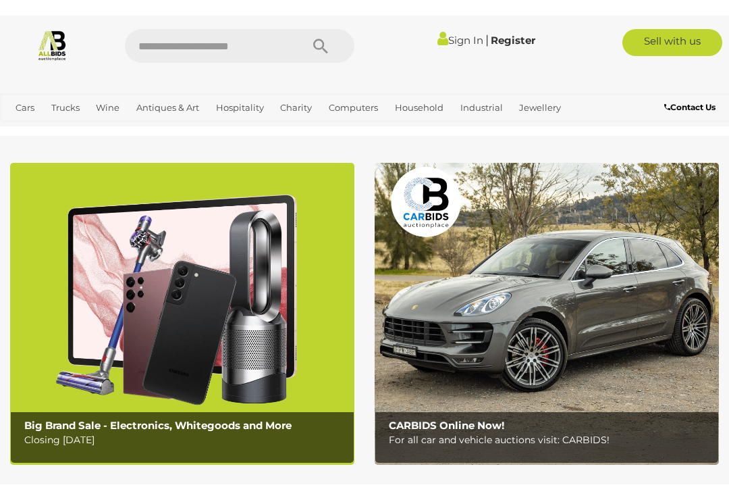
scroll to position [47, 0]
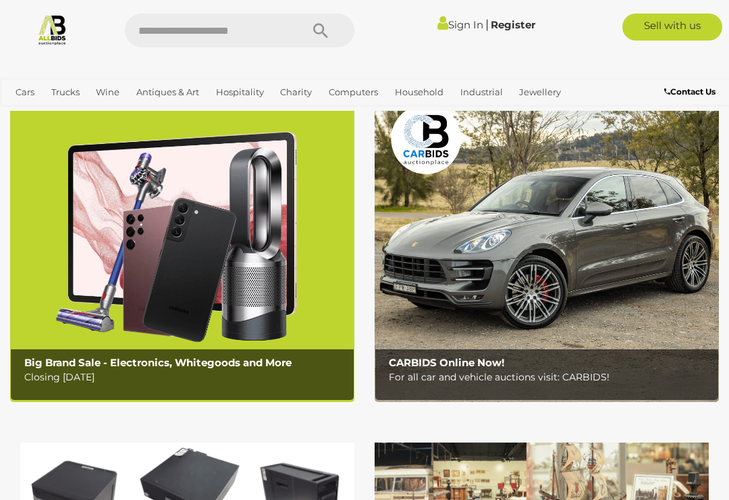
click at [242, 37] on input "text" at bounding box center [206, 31] width 163 height 34
type input "*******"
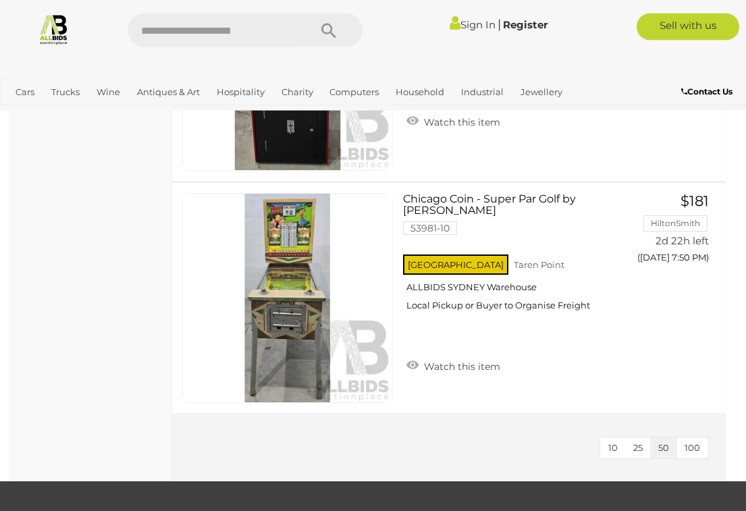
scroll to position [2586, 0]
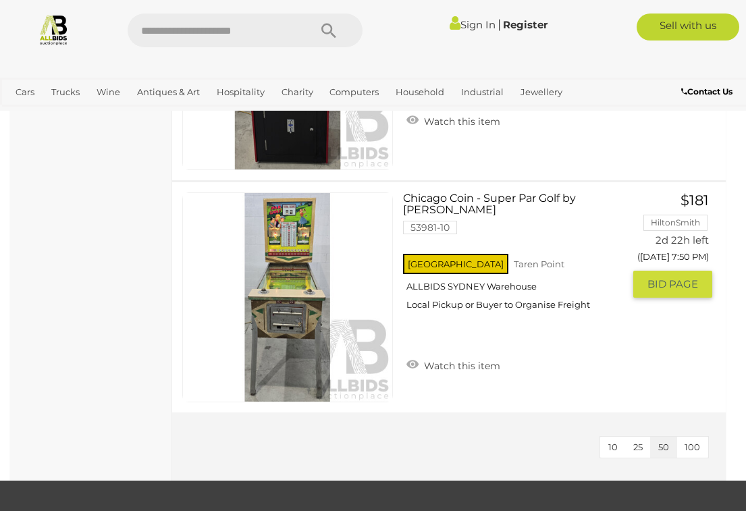
click at [312, 237] on link at bounding box center [287, 297] width 211 height 211
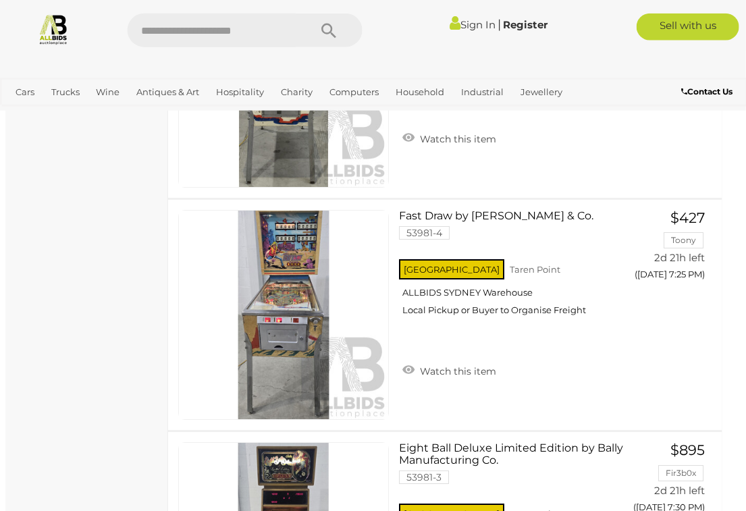
scroll to position [1870, 5]
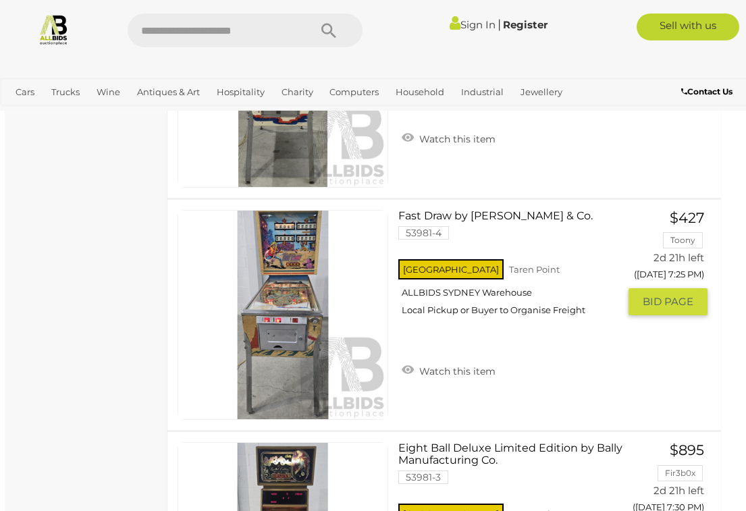
click at [552, 211] on link "Fast Draw by D. Gottlieb & Co. 53981-4 NSW Taren Point ALLBIDS SYDNEY Warehouse" at bounding box center [514, 268] width 211 height 117
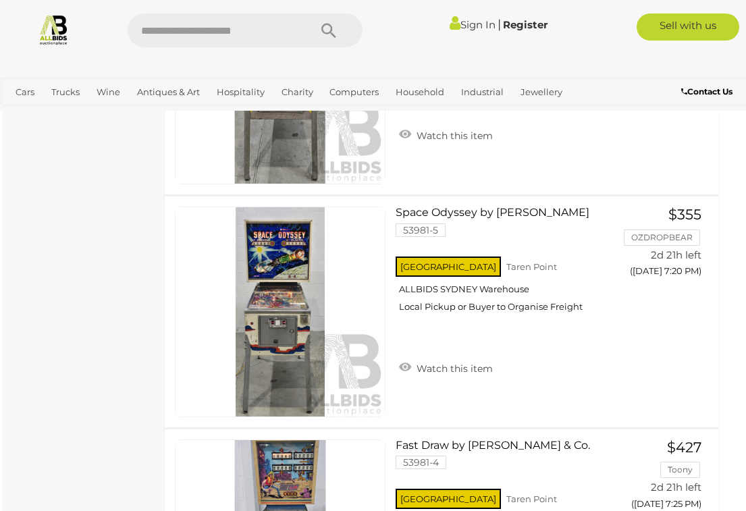
scroll to position [1640, 7]
click at [514, 213] on link "Space Odyssey by Williams 53981-5 NSW Taren Point ALLBIDS SYDNEY Warehouse" at bounding box center [511, 265] width 211 height 117
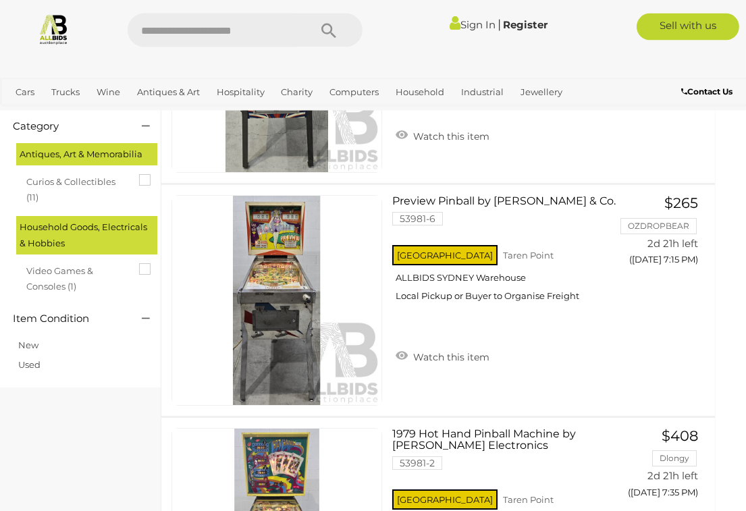
scroll to position [256, 11]
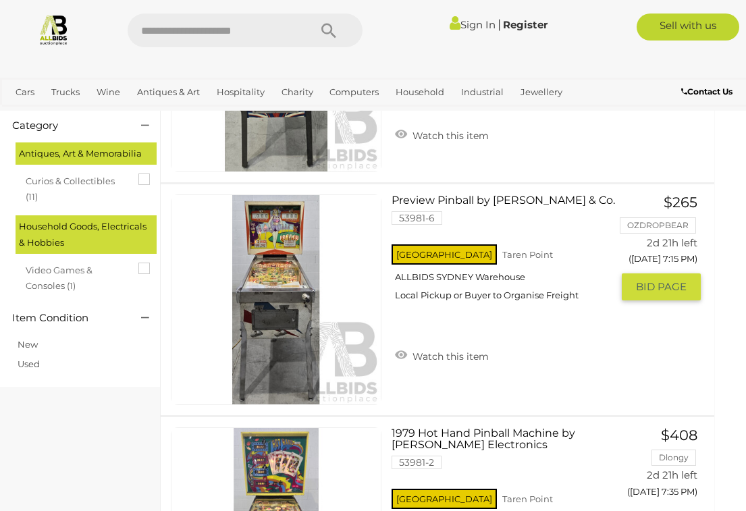
click at [492, 198] on link "Preview Pinball by D. Gottlieb & Co. 53981-6 NSW Taren Point ALLBIDS SYDNEY War…" at bounding box center [507, 252] width 211 height 117
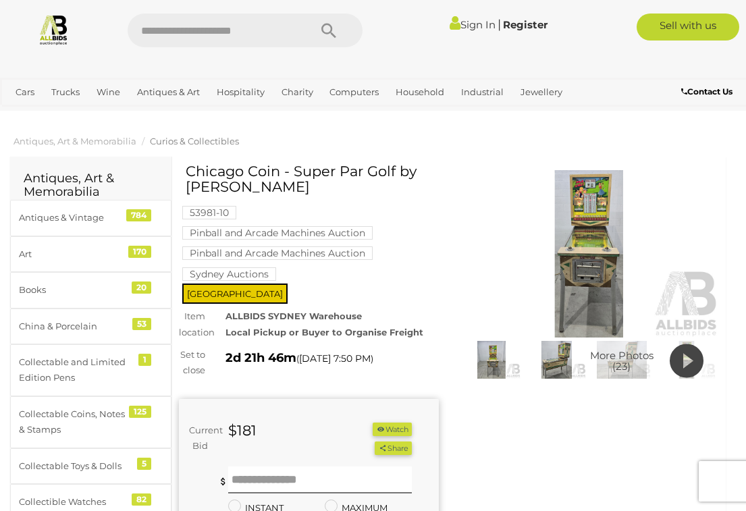
scroll to position [1, 0]
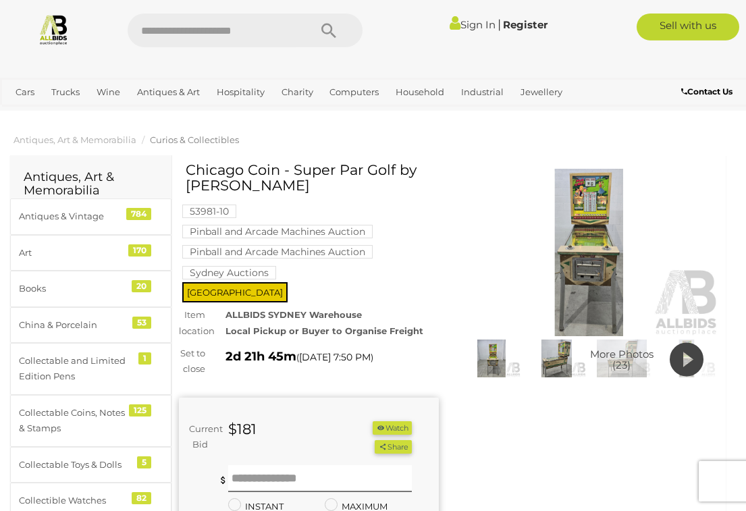
click at [604, 246] on img at bounding box center [589, 252] width 260 height 167
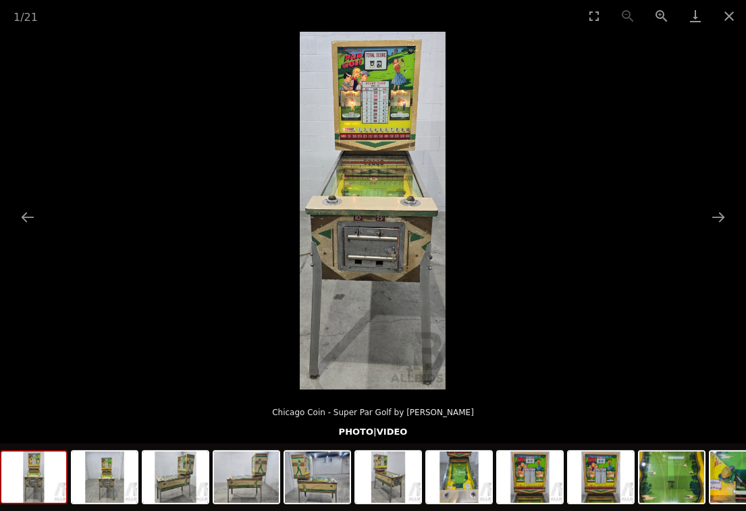
click at [724, 225] on button "Next slide" at bounding box center [718, 217] width 28 height 26
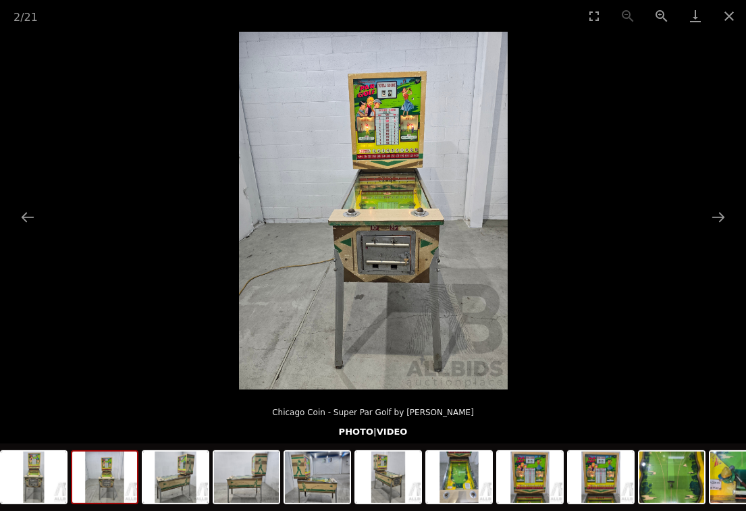
click at [727, 229] on button "Next slide" at bounding box center [718, 217] width 28 height 26
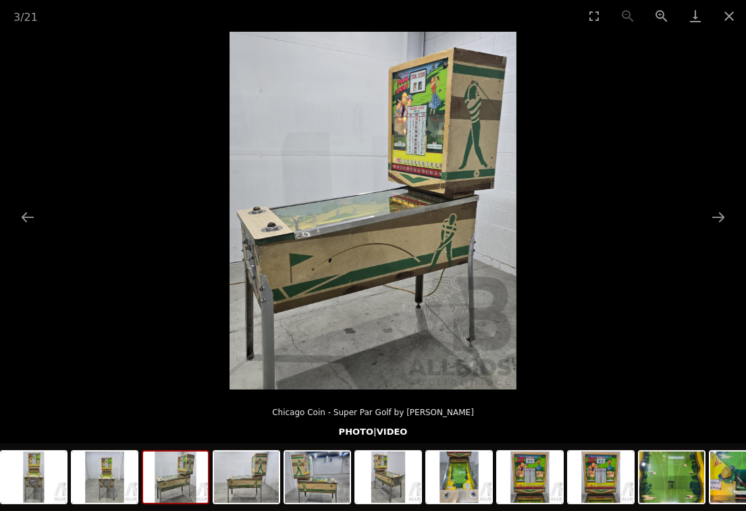
click at [725, 216] on button "Next slide" at bounding box center [718, 217] width 28 height 26
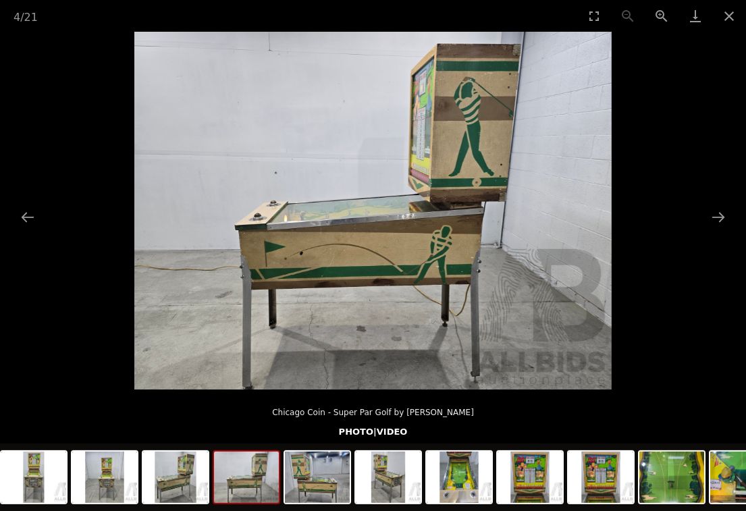
click at [720, 221] on button "Next slide" at bounding box center [718, 217] width 28 height 26
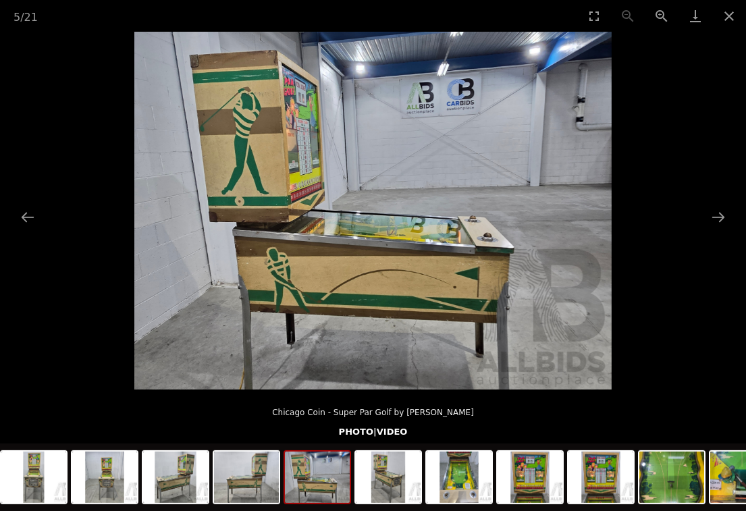
click at [721, 215] on button "Next slide" at bounding box center [718, 217] width 28 height 26
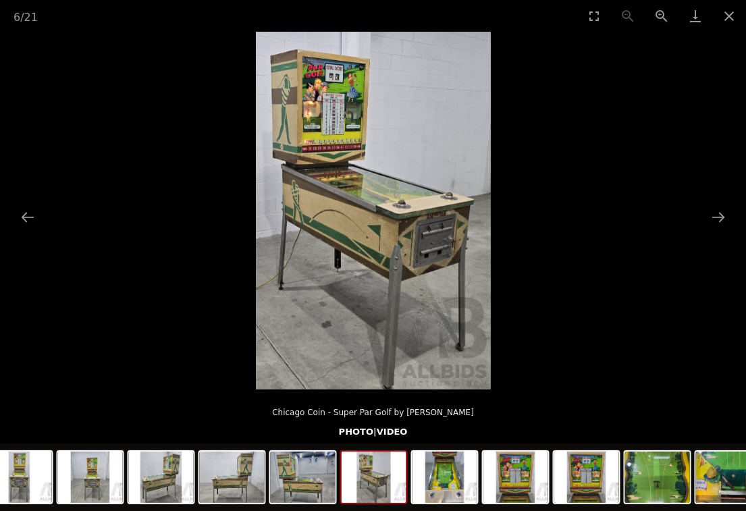
click at [723, 213] on button "Next slide" at bounding box center [718, 217] width 28 height 26
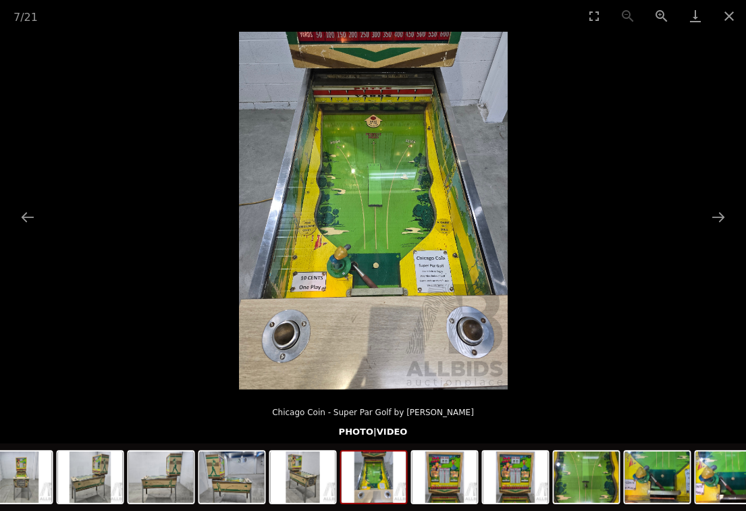
click at [726, 216] on button "Next slide" at bounding box center [718, 217] width 28 height 26
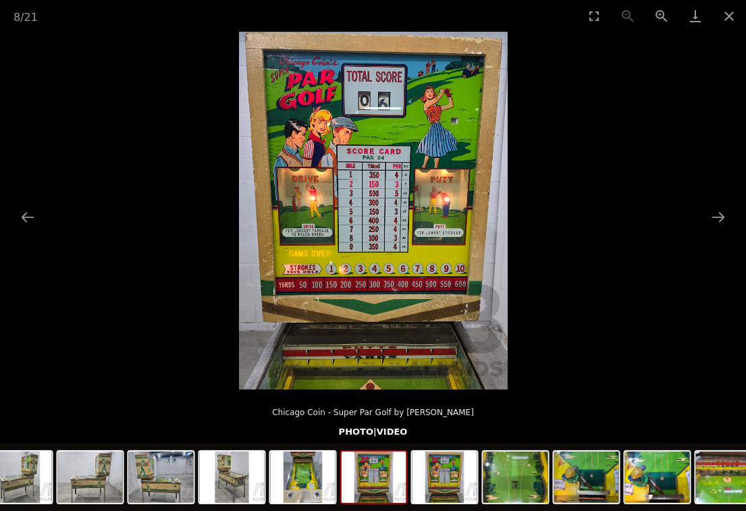
click at [725, 224] on button "Next slide" at bounding box center [718, 217] width 28 height 26
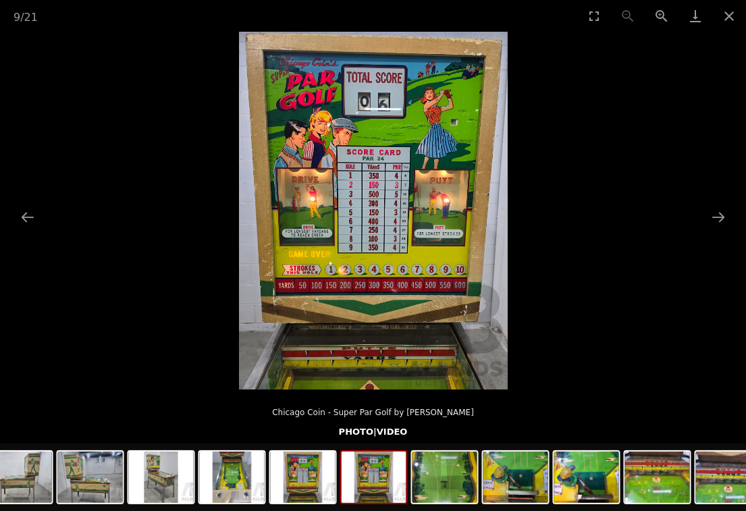
click at [719, 217] on button "Next slide" at bounding box center [718, 217] width 28 height 26
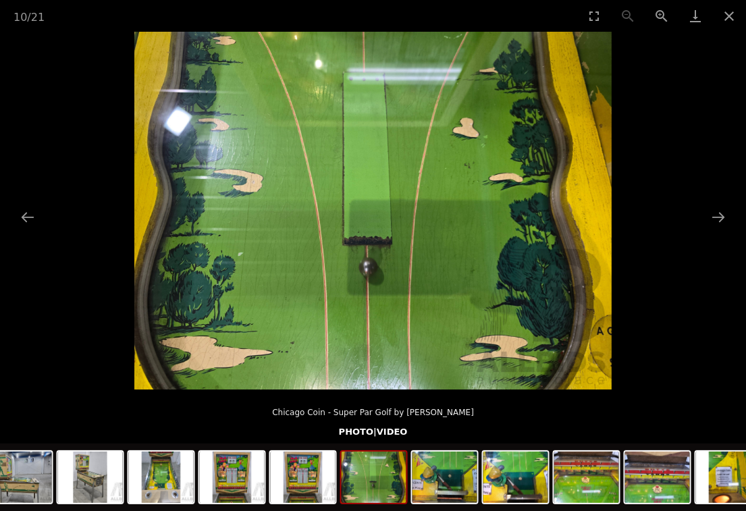
click at [715, 211] on button "Next slide" at bounding box center [718, 217] width 28 height 26
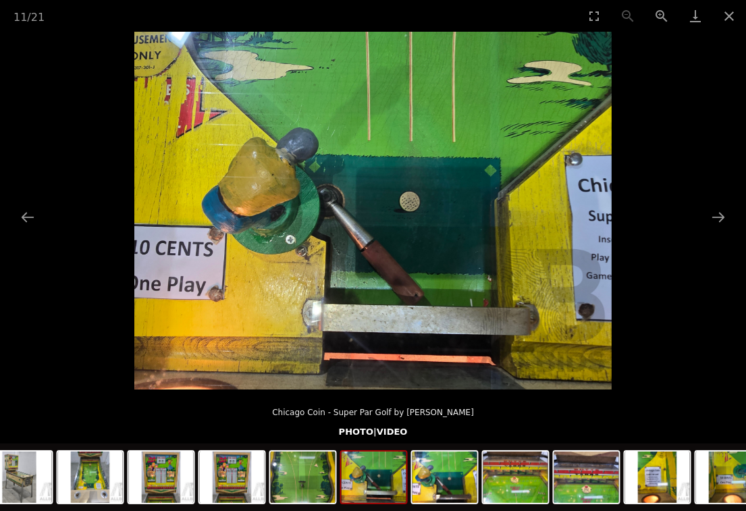
click at [702, 221] on picture at bounding box center [373, 211] width 746 height 358
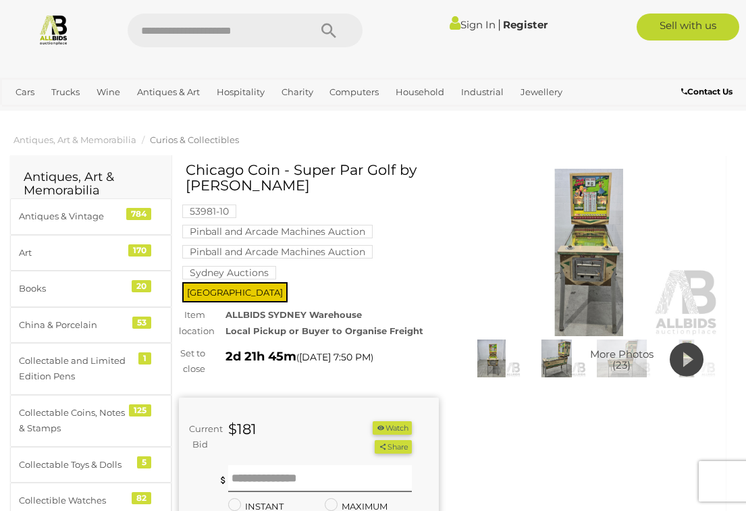
click at [685, 358] on icon at bounding box center [687, 360] width 34 height 41
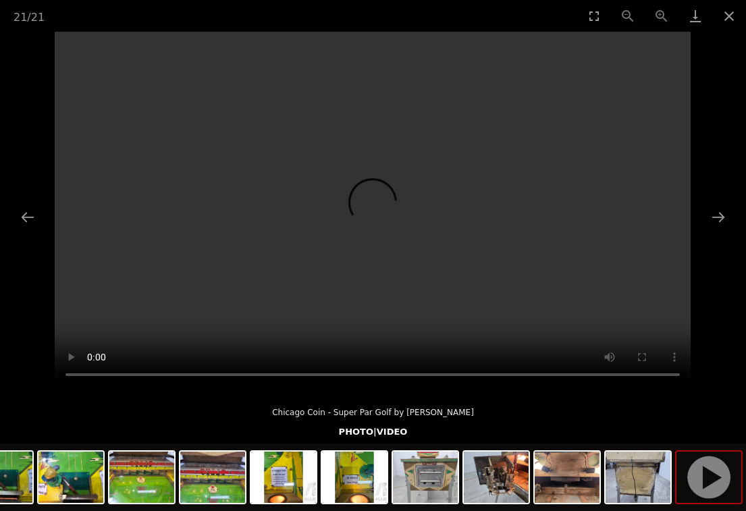
click at [607, 188] on video "Your browser does not support HTML5 video." at bounding box center [373, 211] width 636 height 358
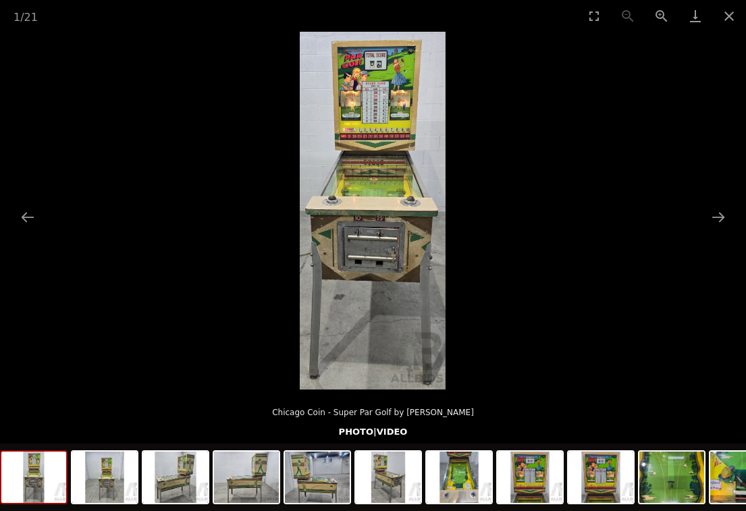
click at [727, 14] on button "Close gallery" at bounding box center [729, 16] width 34 height 32
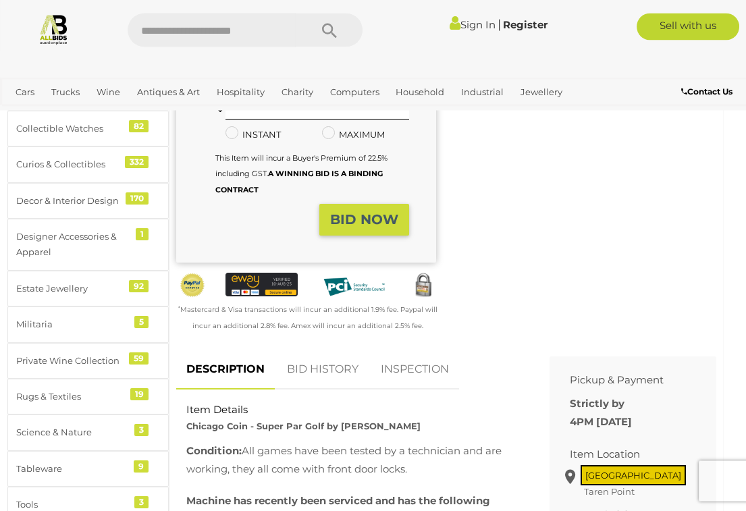
scroll to position [369, 3]
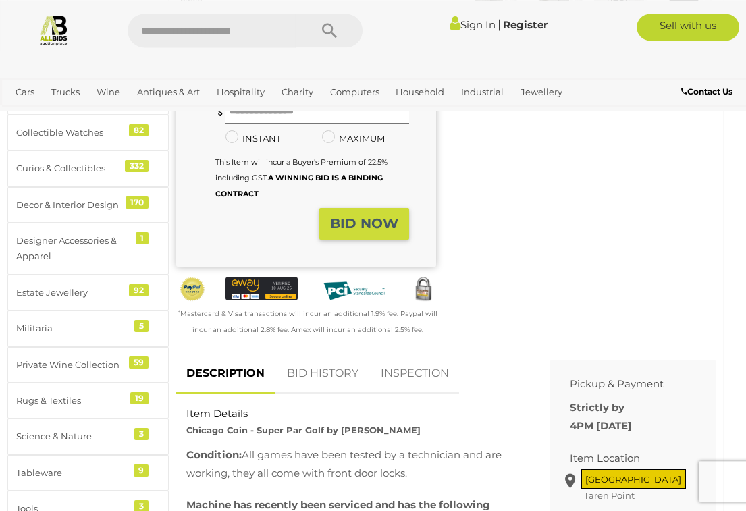
click at [434, 372] on link "INSPECTION" at bounding box center [415, 374] width 88 height 40
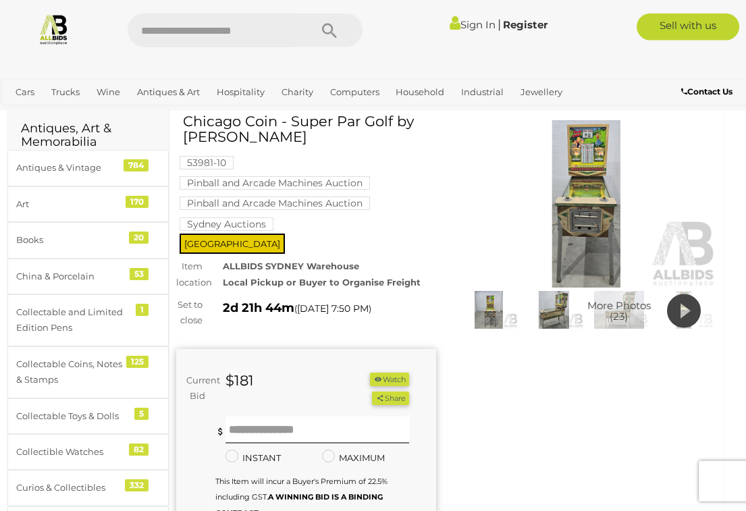
scroll to position [0, 3]
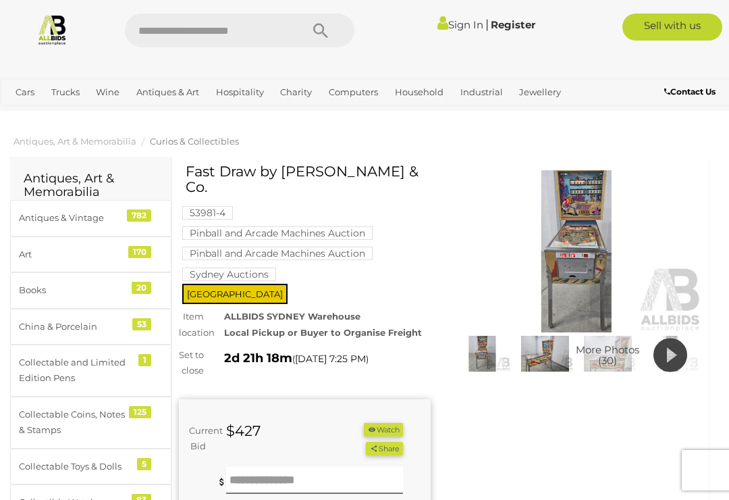
click at [585, 240] on img at bounding box center [577, 251] width 252 height 162
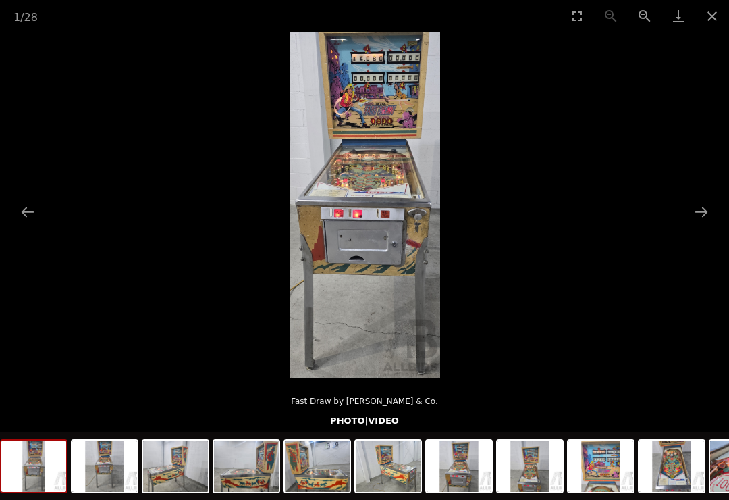
click at [705, 212] on button "Next slide" at bounding box center [701, 212] width 28 height 26
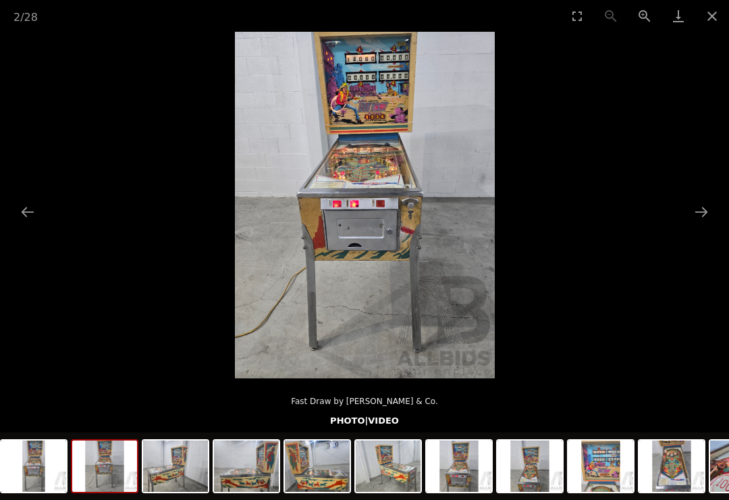
click at [704, 215] on button "Next slide" at bounding box center [701, 212] width 28 height 26
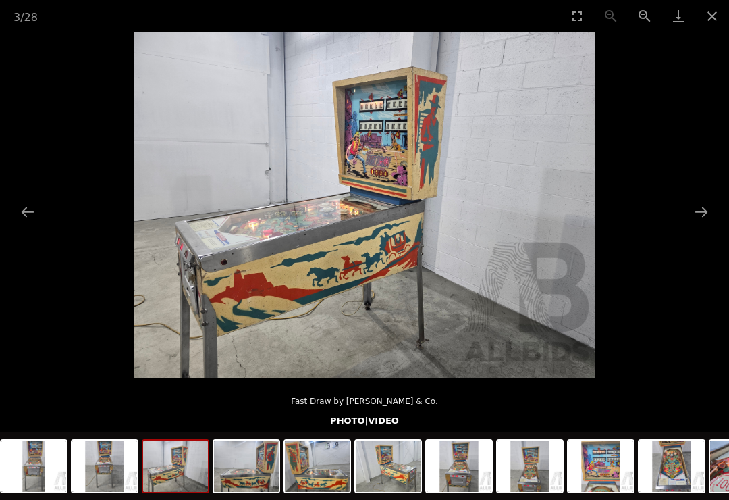
click at [703, 217] on button "Next slide" at bounding box center [701, 212] width 28 height 26
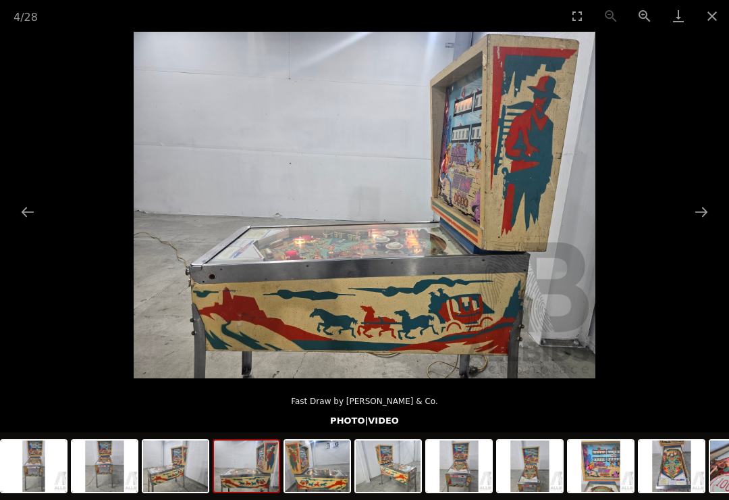
click at [705, 215] on button "Next slide" at bounding box center [701, 212] width 28 height 26
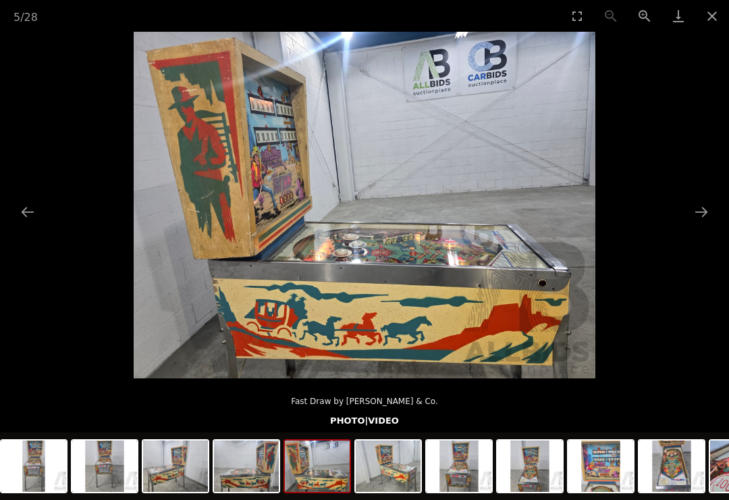
click at [707, 215] on button "Next slide" at bounding box center [701, 212] width 28 height 26
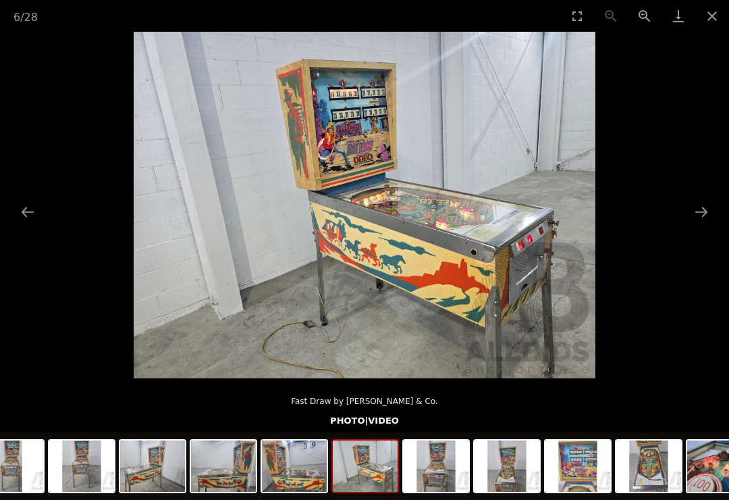
click at [708, 214] on button "Next slide" at bounding box center [701, 212] width 28 height 26
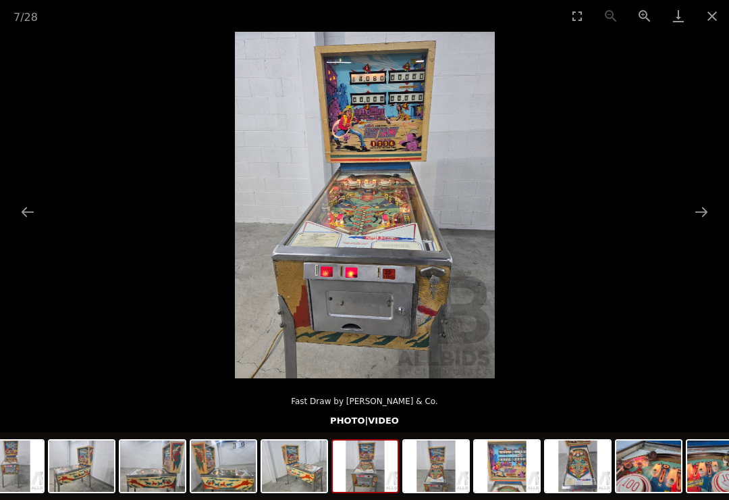
click at [709, 214] on button "Next slide" at bounding box center [701, 212] width 28 height 26
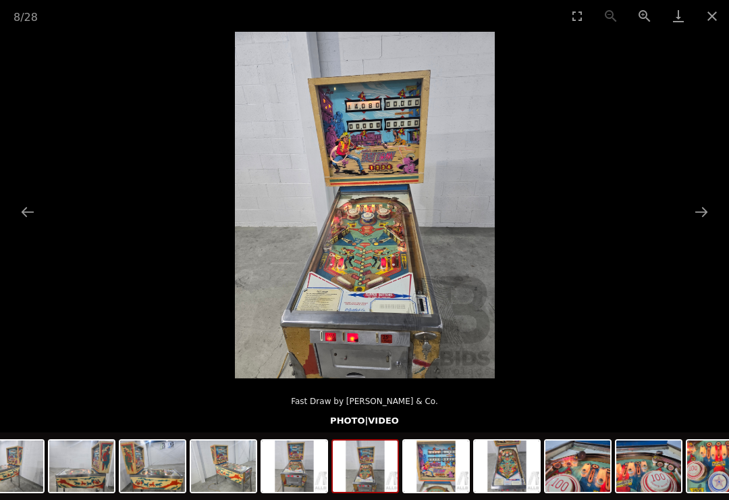
click at [709, 215] on button "Next slide" at bounding box center [701, 212] width 28 height 26
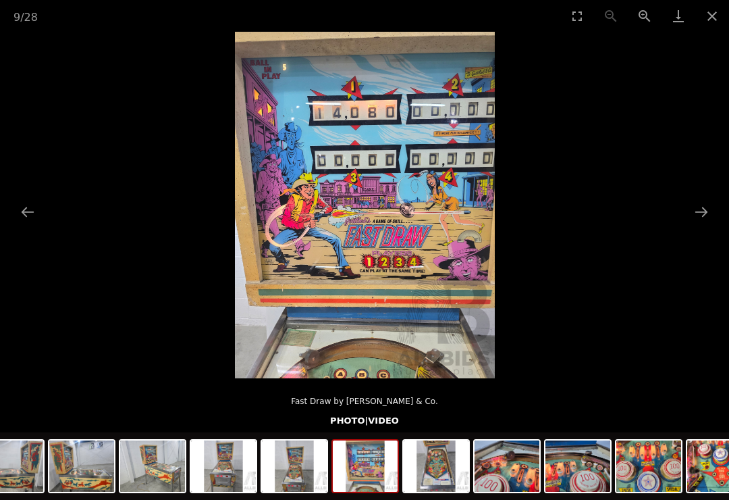
click at [710, 217] on button "Next slide" at bounding box center [701, 212] width 28 height 26
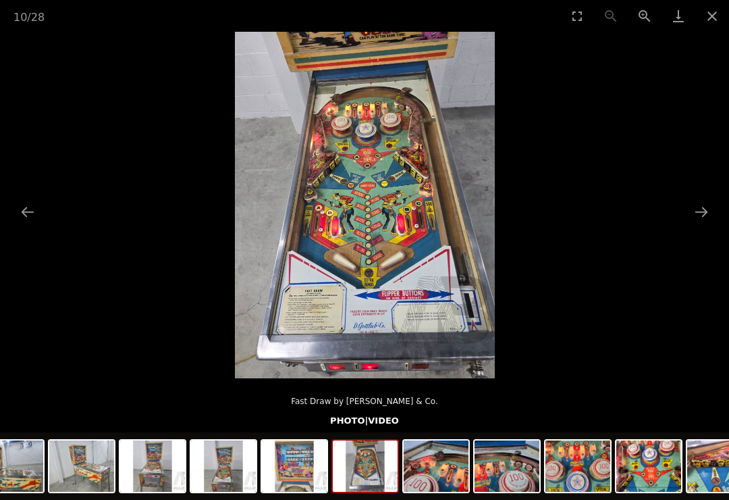
click at [719, 217] on picture at bounding box center [364, 205] width 729 height 346
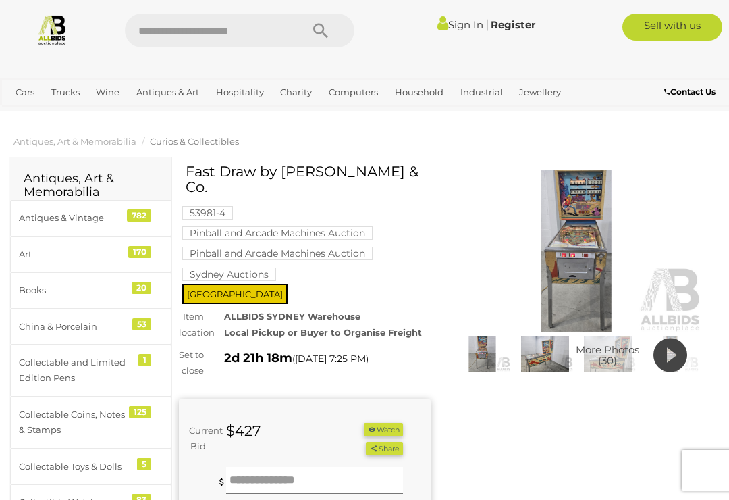
click at [675, 353] on icon at bounding box center [671, 355] width 34 height 41
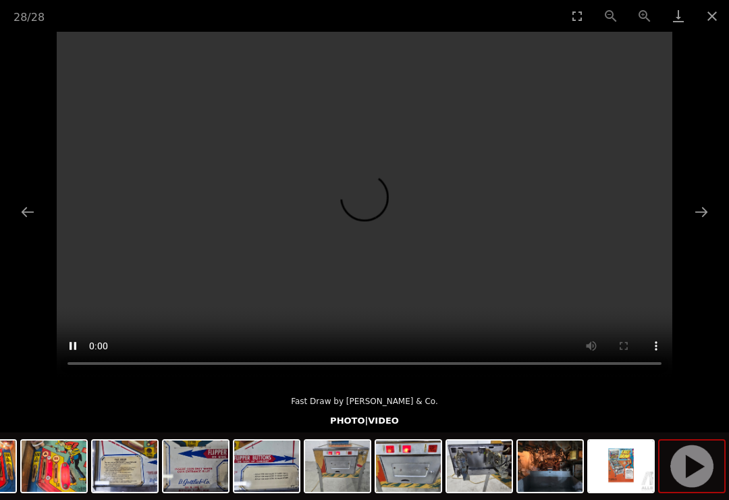
click at [613, 257] on video "Your browser does not support HTML5 video." at bounding box center [365, 205] width 616 height 346
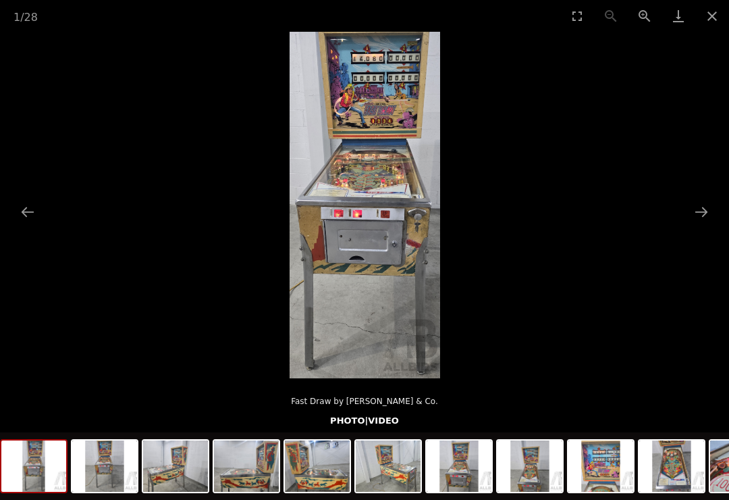
click at [721, 14] on button "Close gallery" at bounding box center [713, 16] width 34 height 32
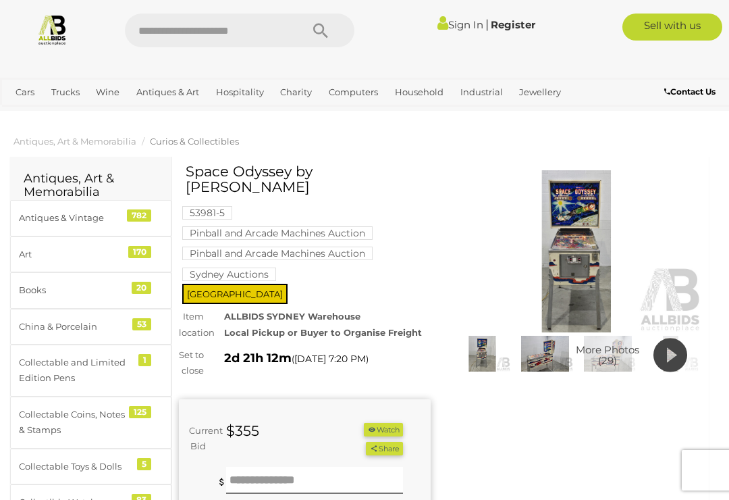
click at [584, 251] on img at bounding box center [577, 251] width 252 height 162
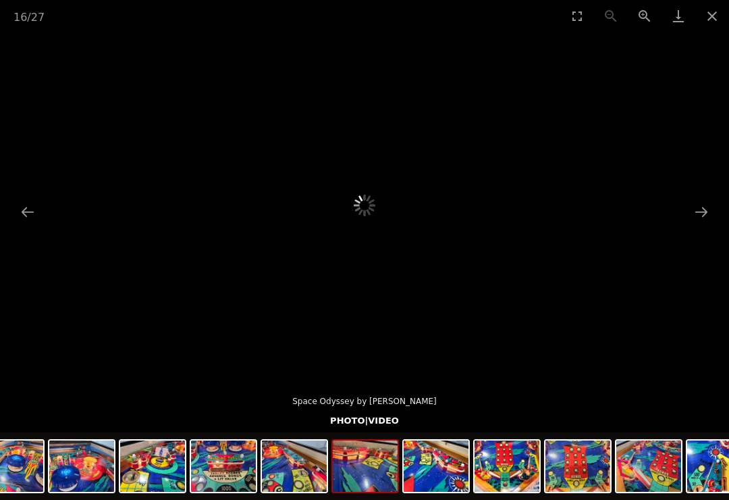
click at [710, 210] on button "Next slide" at bounding box center [701, 212] width 28 height 26
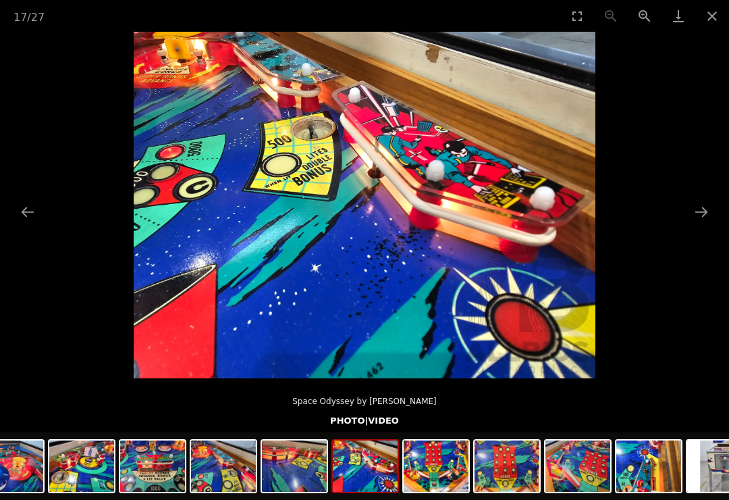
click at [708, 237] on picture at bounding box center [364, 205] width 729 height 346
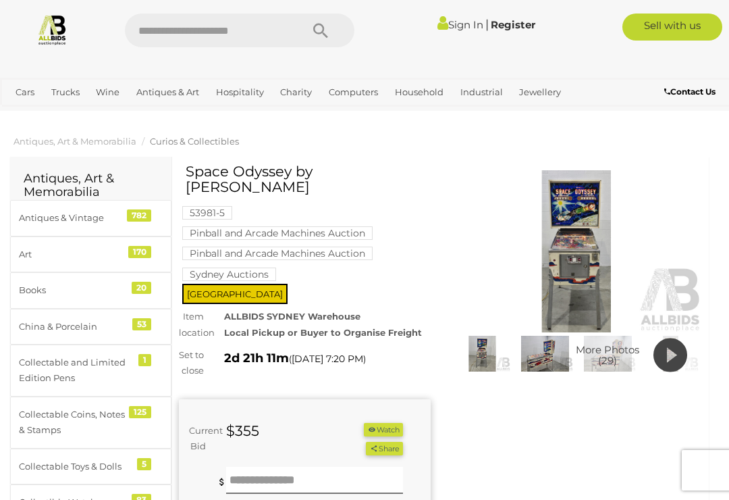
click at [673, 362] on icon at bounding box center [671, 355] width 34 height 41
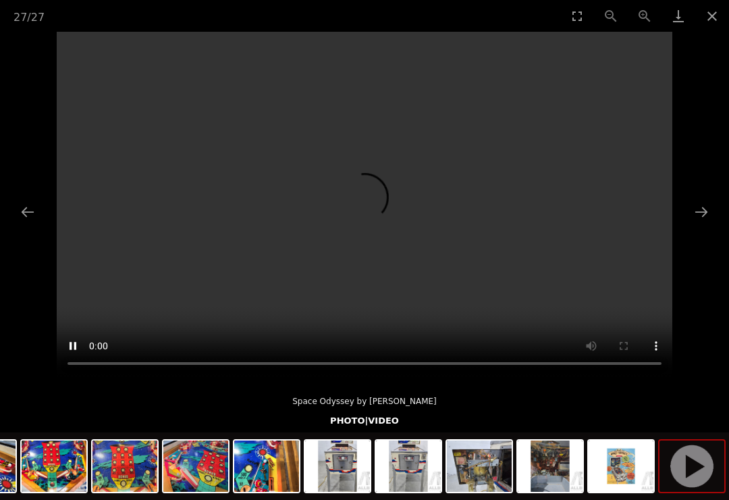
click at [606, 217] on video "Your browser does not support HTML5 video." at bounding box center [365, 205] width 616 height 346
click at [709, 15] on button "Close gallery" at bounding box center [713, 16] width 34 height 32
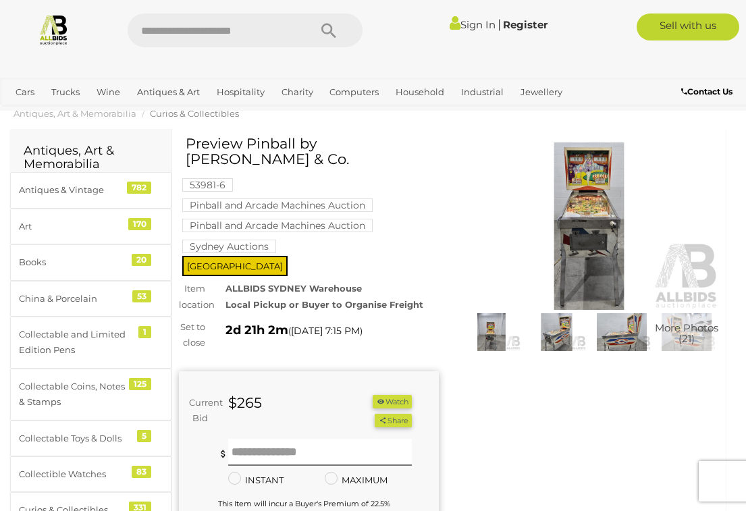
click at [600, 207] on img at bounding box center [589, 225] width 260 height 167
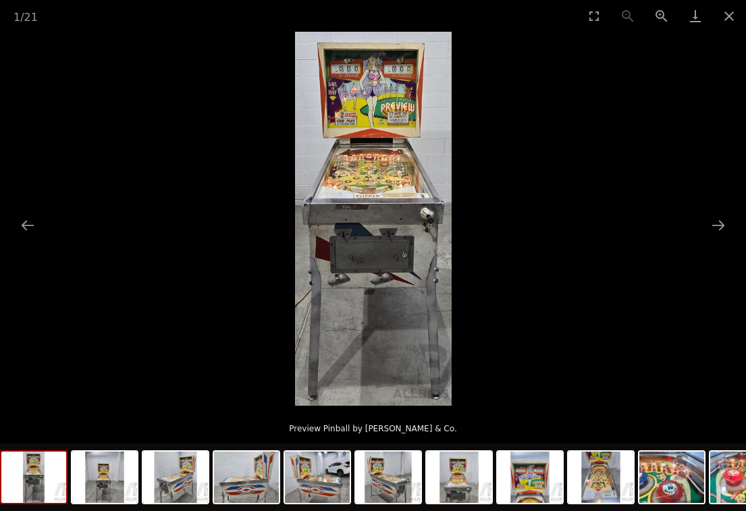
click at [713, 250] on picture at bounding box center [373, 219] width 746 height 374
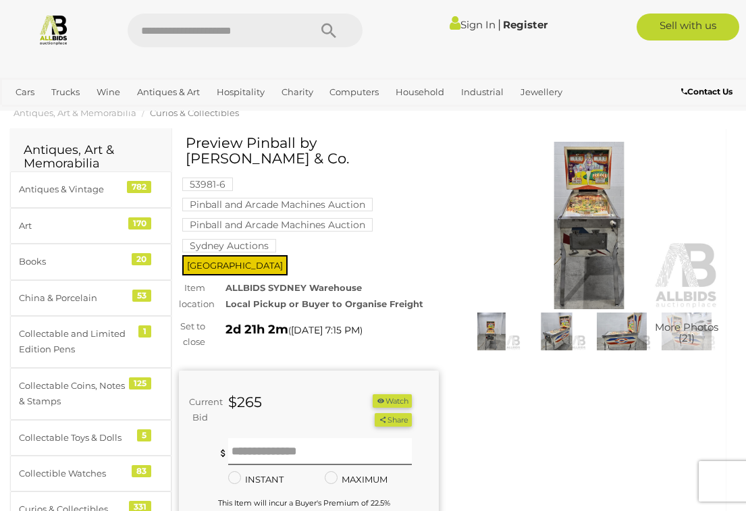
click at [594, 244] on img at bounding box center [589, 225] width 260 height 167
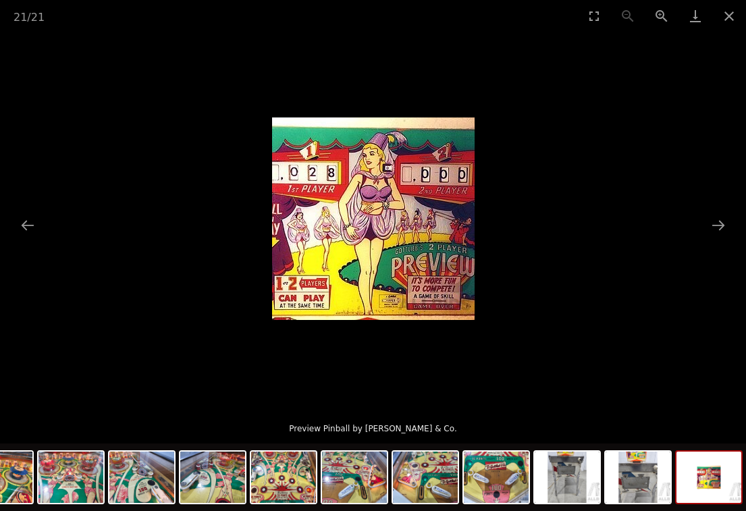
click at [731, 238] on button "Next slide" at bounding box center [718, 225] width 28 height 26
